Goal: Transaction & Acquisition: Purchase product/service

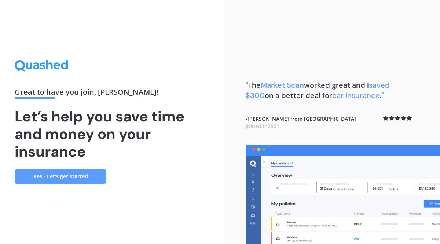
click at [52, 175] on link "Yes - Let’s get started" at bounding box center [61, 176] width 92 height 15
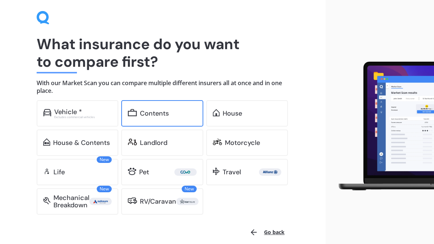
scroll to position [37, 0]
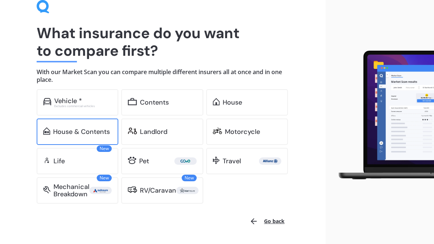
click at [81, 133] on div "House & Contents" at bounding box center [81, 131] width 57 height 7
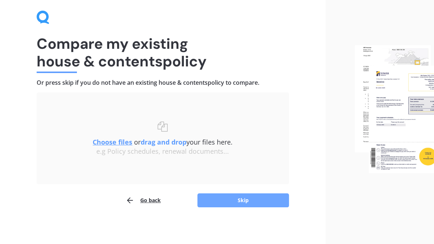
click at [251, 197] on button "Skip" at bounding box center [243, 200] width 92 height 14
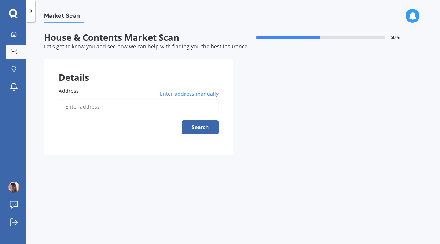
click at [102, 106] on input "Address" at bounding box center [139, 106] width 160 height 15
type input "3"
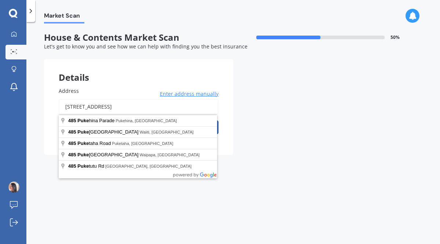
type input "[STREET_ADDRESS]"
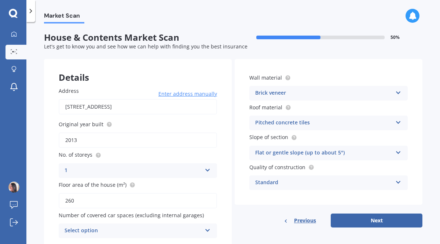
scroll to position [28, 0]
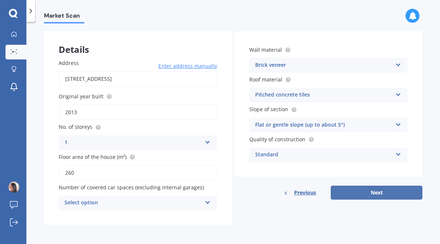
click at [381, 192] on button "Next" at bounding box center [376, 192] width 92 height 14
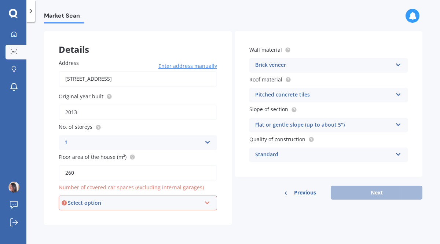
click at [159, 199] on div "Select option" at bounding box center [134, 203] width 133 height 8
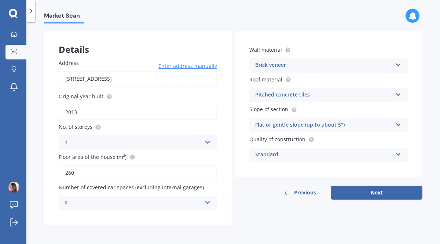
click at [196, 100] on div "Original year built 2013" at bounding box center [138, 105] width 158 height 27
click at [185, 200] on div "0" at bounding box center [132, 202] width 137 height 9
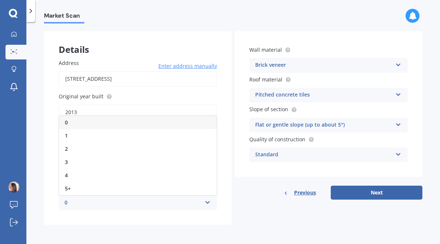
click at [130, 125] on div "0" at bounding box center [138, 122] width 158 height 13
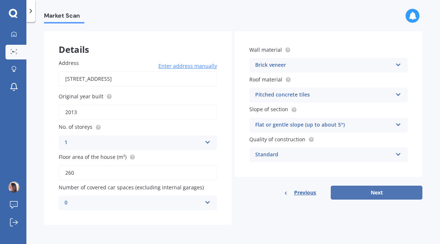
click at [378, 190] on button "Next" at bounding box center [376, 192] width 92 height 14
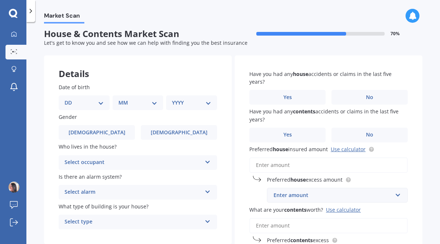
scroll to position [0, 0]
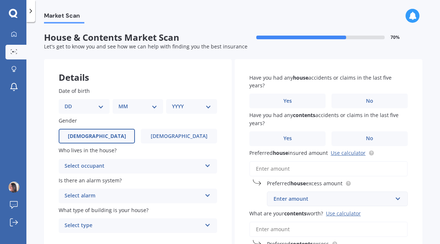
click at [113, 139] on label "[DEMOGRAPHIC_DATA]" at bounding box center [97, 136] width 76 height 15
click at [0, 0] on input "[DEMOGRAPHIC_DATA]" at bounding box center [0, 0] width 0 height 0
click at [123, 166] on div "Select occupant" at bounding box center [132, 166] width 137 height 9
click at [109, 181] on div "Owner" at bounding box center [138, 180] width 158 height 13
click at [109, 199] on div "Select alarm" at bounding box center [132, 195] width 137 height 9
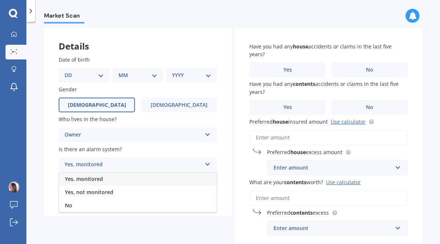
scroll to position [37, 0]
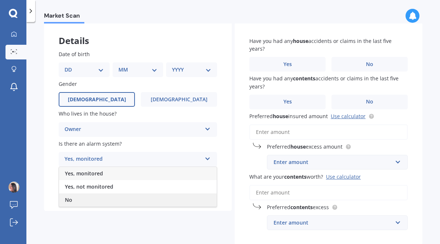
click at [94, 199] on div "No" at bounding box center [138, 199] width 158 height 13
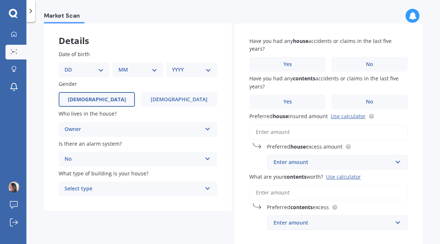
click at [123, 189] on div "Select type" at bounding box center [132, 188] width 137 height 9
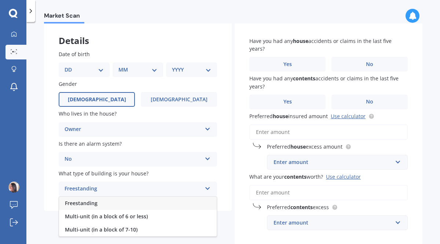
click at [110, 202] on div "Freestanding" at bounding box center [138, 202] width 158 height 13
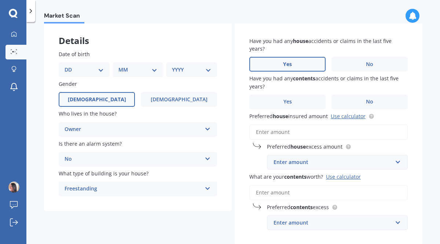
click at [286, 63] on span "Yes" at bounding box center [287, 64] width 9 height 6
click at [0, 0] on input "Yes" at bounding box center [0, 0] width 0 height 0
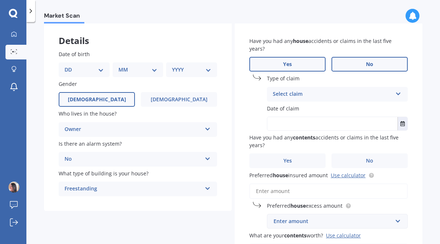
click at [374, 58] on label "No" at bounding box center [369, 64] width 76 height 15
click at [0, 0] on input "No" at bounding box center [0, 0] width 0 height 0
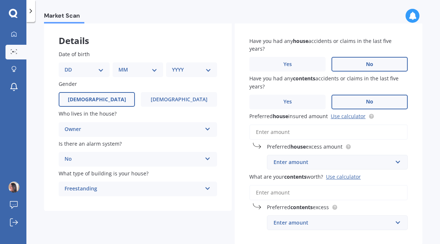
click at [357, 99] on label "No" at bounding box center [369, 102] width 76 height 15
click at [0, 0] on input "No" at bounding box center [0, 0] width 0 height 0
click at [316, 135] on input "Preferred house insured amount Use calculator" at bounding box center [328, 131] width 158 height 15
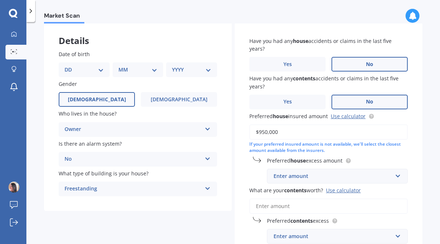
scroll to position [73, 0]
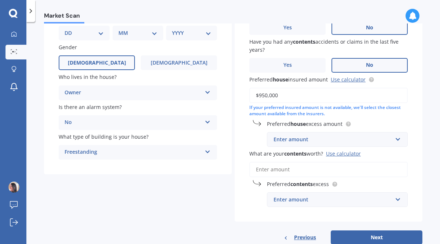
type input "$950,000"
click at [389, 144] on input "text" at bounding box center [334, 139] width 134 height 14
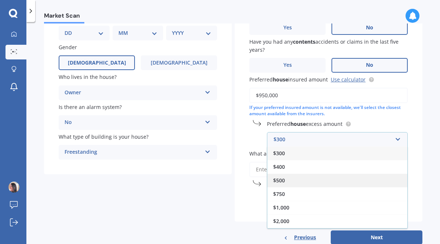
click at [293, 183] on div "$500" at bounding box center [337, 180] width 140 height 14
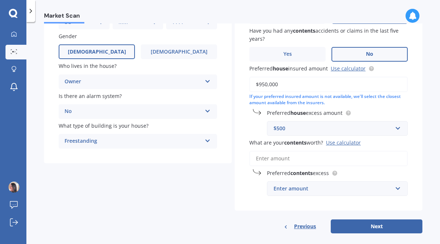
scroll to position [93, 0]
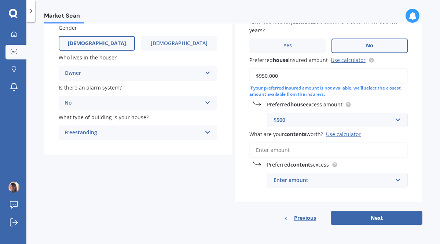
click at [296, 150] on input "What are your contents worth? Use calculator" at bounding box center [328, 149] width 158 height 15
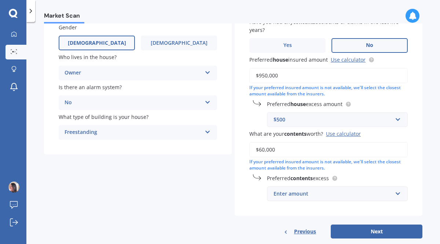
type input "$60,000"
click at [325, 195] on div "Enter amount" at bounding box center [332, 193] width 119 height 8
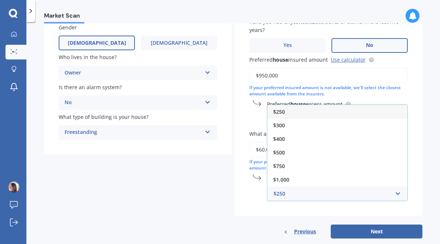
click at [286, 110] on div "$250" at bounding box center [337, 112] width 140 height 14
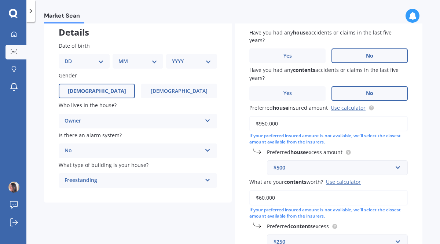
scroll to position [42, 0]
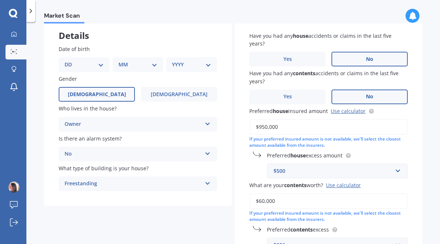
click at [82, 64] on select "DD 01 02 03 04 05 06 07 08 09 10 11 12 13 14 15 16 17 18 19 20 21 22 23 24 25 2…" at bounding box center [83, 64] width 39 height 8
select select "24"
click at [70, 60] on select "DD 01 02 03 04 05 06 07 08 09 10 11 12 13 14 15 16 17 18 19 20 21 22 23 24 25 2…" at bounding box center [83, 64] width 39 height 8
click at [137, 64] on select "MM 01 02 03 04 05 06 07 08 09 10 11 12" at bounding box center [139, 64] width 36 height 8
select select "02"
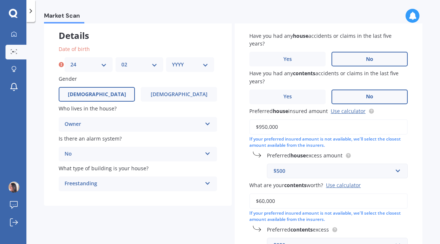
click at [121, 60] on select "MM 01 02 03 04 05 06 07 08 09 10 11 12" at bounding box center [139, 64] width 36 height 8
click at [192, 63] on select "YYYY 2009 2008 2007 2006 2005 2004 2003 2002 2001 2000 1999 1998 1997 1996 1995…" at bounding box center [190, 64] width 36 height 8
select select "1957"
click at [172, 60] on select "YYYY 2009 2008 2007 2006 2005 2004 2003 2002 2001 2000 1999 1998 1997 1996 1995…" at bounding box center [190, 64] width 36 height 8
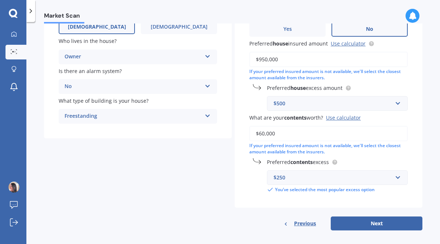
scroll to position [115, 0]
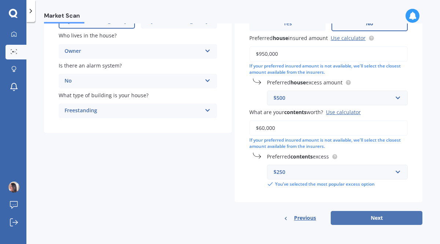
click at [375, 219] on button "Next" at bounding box center [376, 218] width 92 height 14
select select "24"
select select "02"
select select "1957"
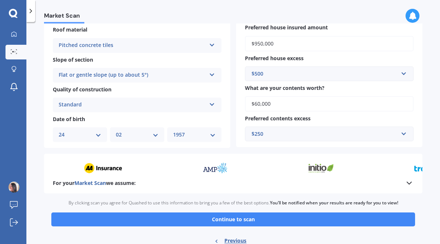
scroll to position [248, 0]
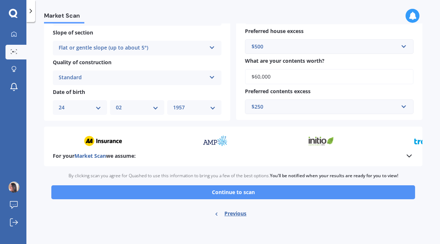
click at [237, 192] on button "Continue to scan" at bounding box center [232, 192] width 363 height 14
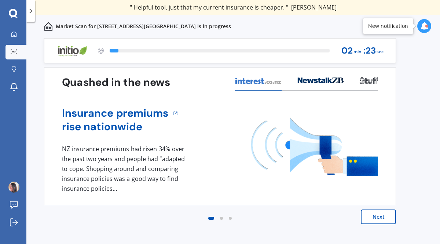
click at [387, 218] on button "Next" at bounding box center [377, 216] width 35 height 15
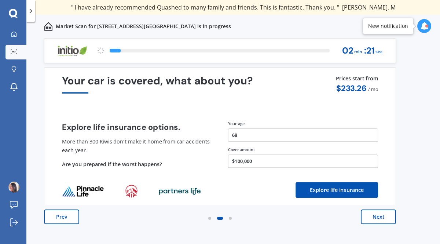
click at [386, 218] on button "Next" at bounding box center [377, 216] width 35 height 15
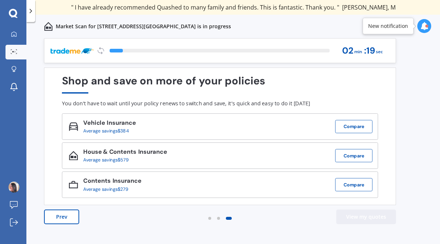
click at [386, 218] on button "View my quotes" at bounding box center [366, 216] width 60 height 15
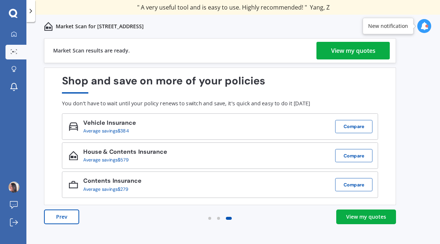
click at [358, 52] on div "View my quotes" at bounding box center [353, 51] width 44 height 18
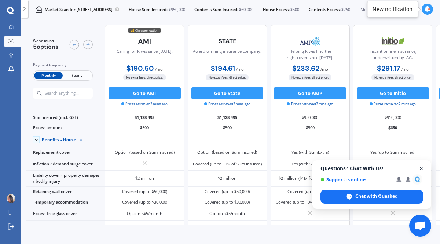
click at [419, 170] on span "Close chat" at bounding box center [421, 168] width 9 height 9
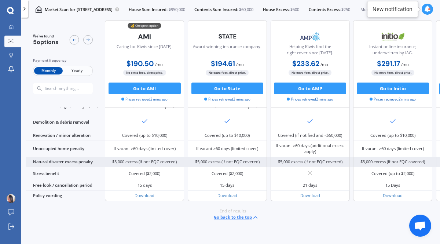
scroll to position [306, 0]
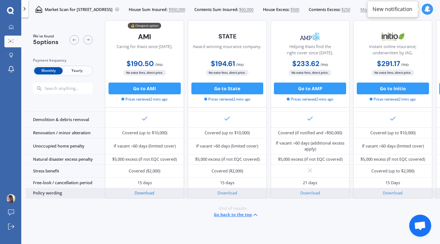
click at [139, 190] on link "Download" at bounding box center [144, 192] width 20 height 5
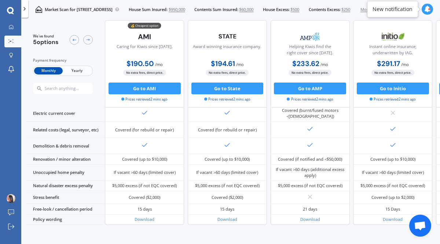
scroll to position [260, 0]
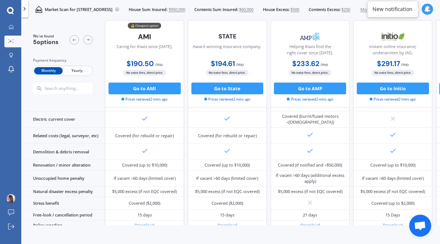
click at [78, 70] on span "Yearly" at bounding box center [77, 71] width 29 height 8
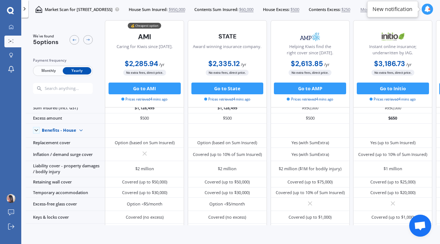
scroll to position [0, 0]
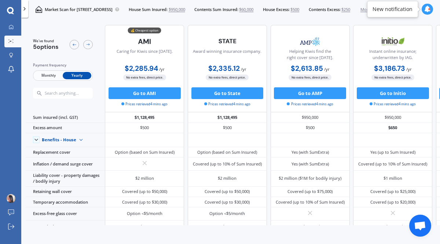
click at [403, 12] on div "New notification" at bounding box center [392, 8] width 40 height 7
click at [426, 11] on icon at bounding box center [427, 9] width 7 height 7
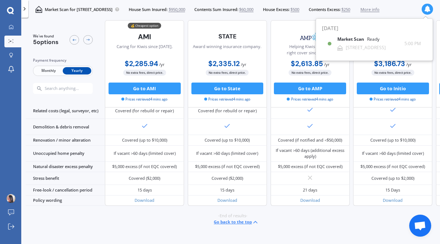
scroll to position [306, 0]
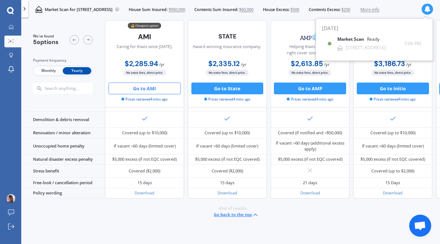
click at [152, 92] on button "Go to AMI" at bounding box center [144, 88] width 72 height 12
